Goal: Transaction & Acquisition: Subscribe to service/newsletter

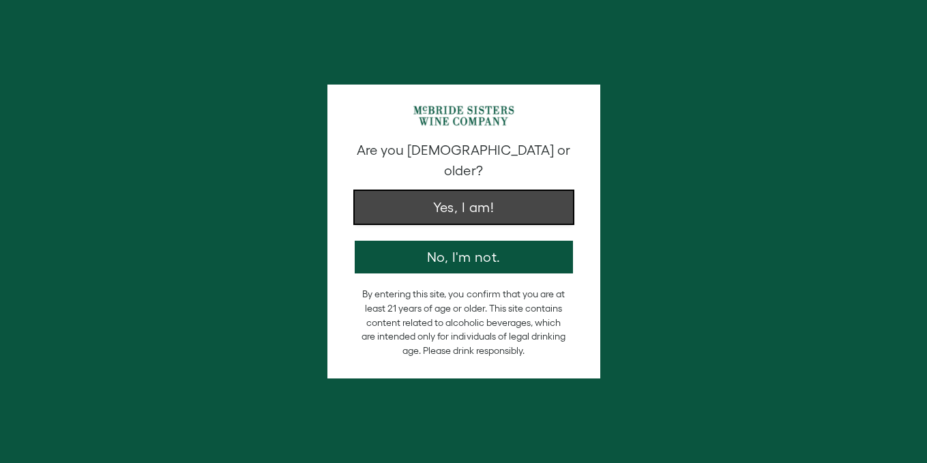
click at [479, 191] on button "Yes, I am!" at bounding box center [464, 207] width 218 height 33
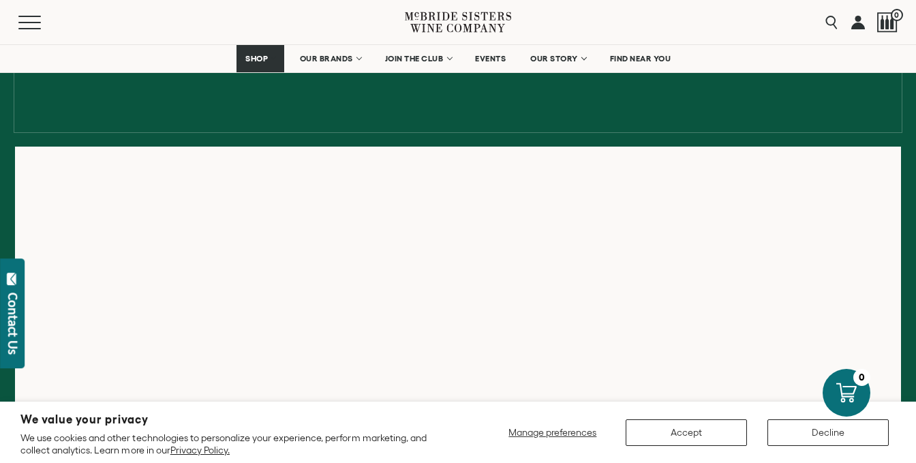
scroll to position [215, 0]
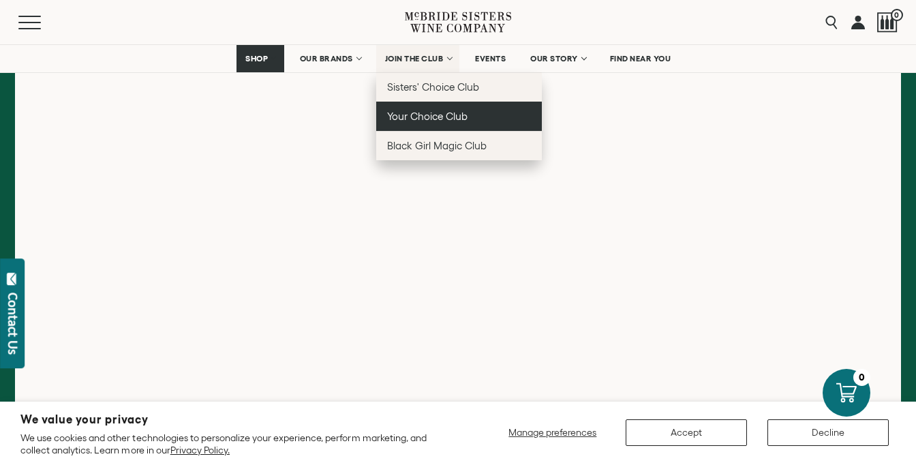
click at [477, 121] on link "Your Choice Club" at bounding box center [459, 116] width 166 height 29
